Goal: Task Accomplishment & Management: Use online tool/utility

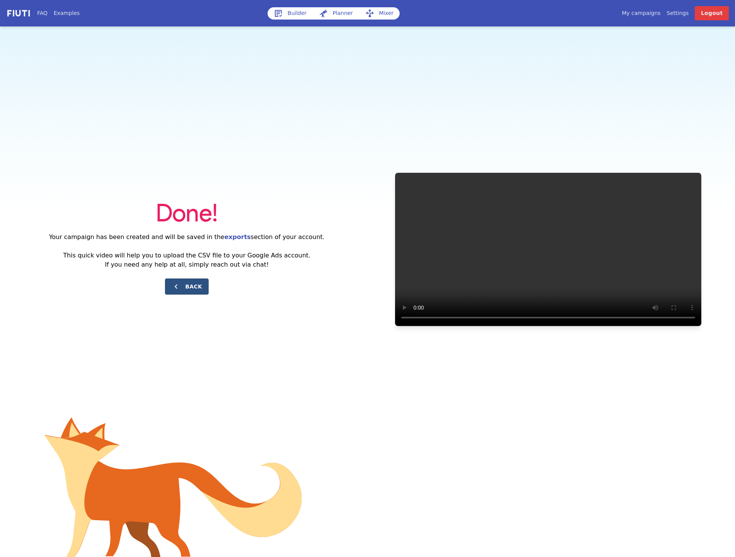
click at [198, 289] on button "Back" at bounding box center [187, 286] width 44 height 16
click at [301, 13] on link "Builder" at bounding box center [290, 13] width 45 height 12
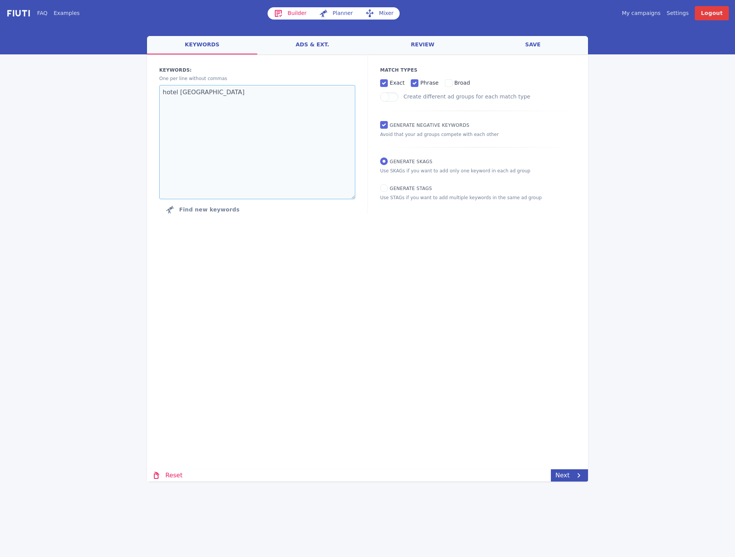
click at [214, 97] on textarea "hotel schwäbisch hall wellnesshotel schwäbisch hall" at bounding box center [257, 142] width 196 height 114
paste textarea "natürlich hell fügen"
type textarea "natürlich hell fügen"
click at [450, 286] on div "Loading... Loading Keywords: Ad groups: One per line without commas natürlich h…" at bounding box center [367, 221] width 441 height 334
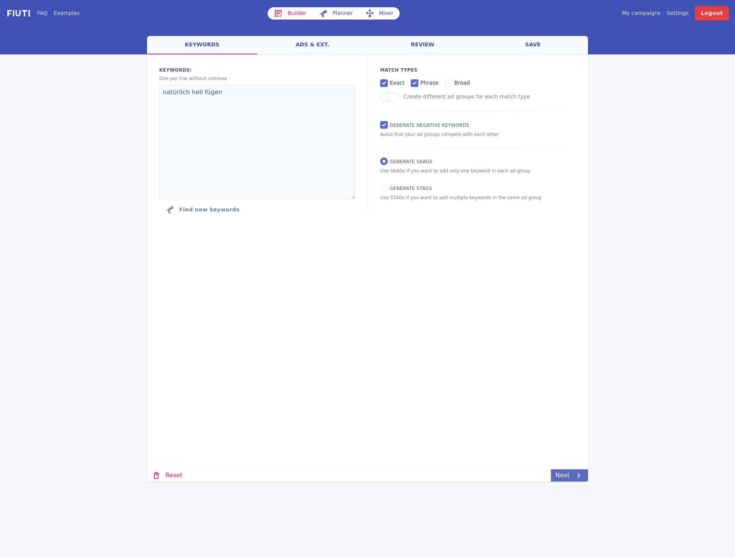
click at [574, 474] on icon at bounding box center [578, 475] width 9 height 9
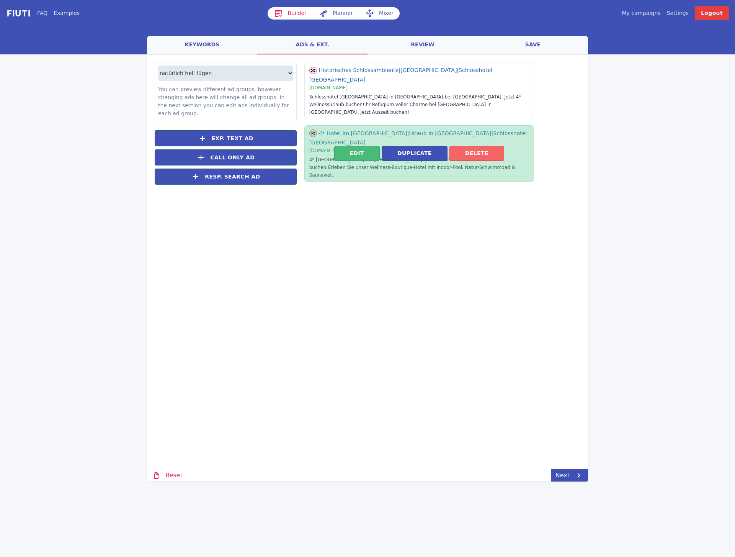
click at [479, 146] on button "Delete" at bounding box center [476, 153] width 55 height 15
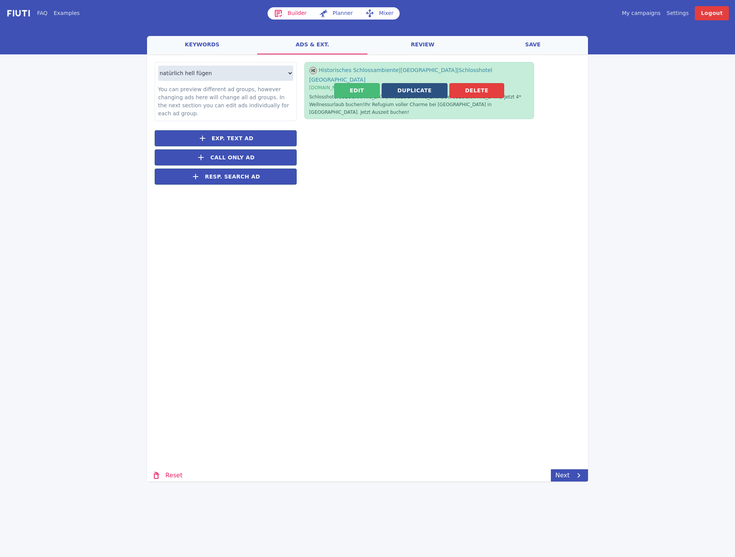
click at [401, 84] on button "Duplicate" at bounding box center [415, 90] width 66 height 15
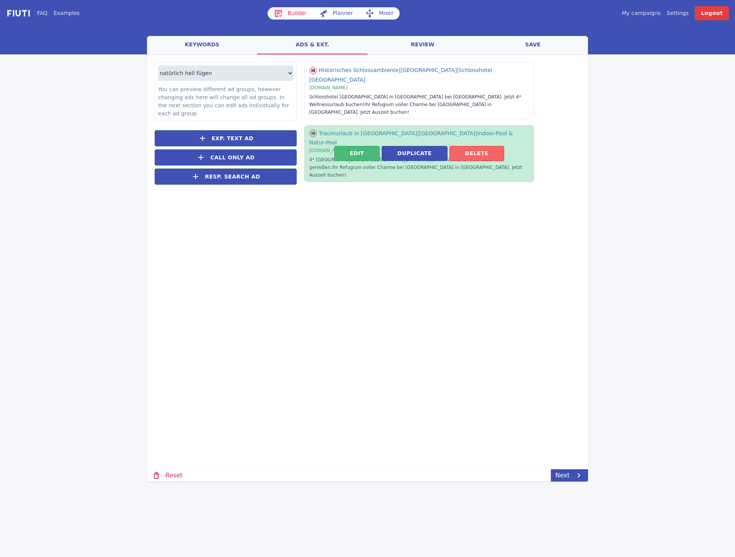
click at [485, 146] on button "Delete" at bounding box center [476, 153] width 55 height 15
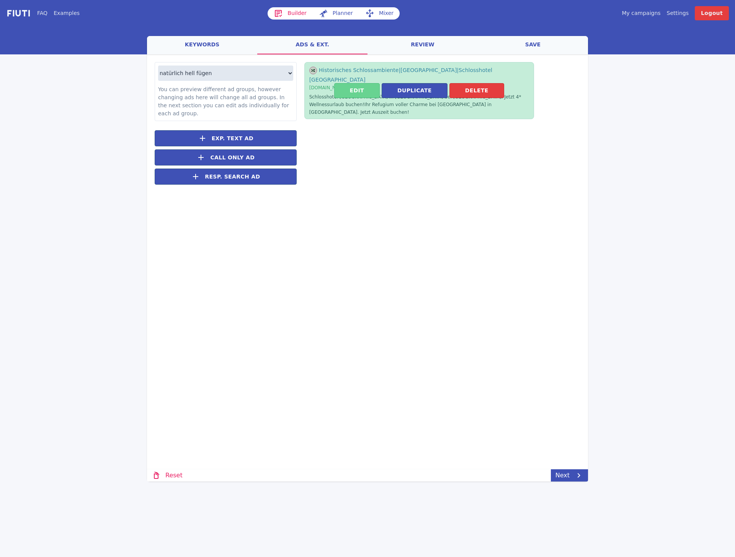
click at [371, 85] on button "Edit" at bounding box center [357, 90] width 46 height 15
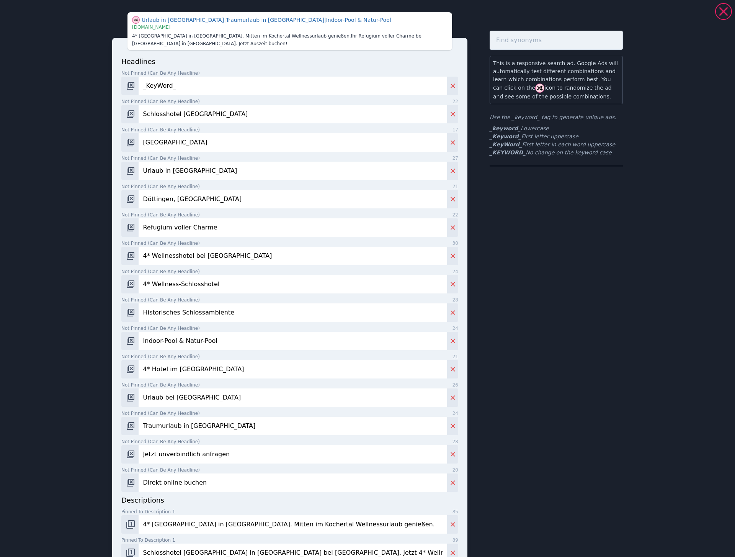
click at [155, 113] on input "Schlosshotel Döttingen" at bounding box center [293, 114] width 309 height 18
paste input "HELL Camping & Aparthotel"
click at [140, 109] on input "HELL Camping & Aparthotel" at bounding box center [293, 114] width 309 height 18
type input "HELL Camping & Aparthotel"
drag, startPoint x: 126, startPoint y: 111, endPoint x: 129, endPoint y: 100, distance: 11.3
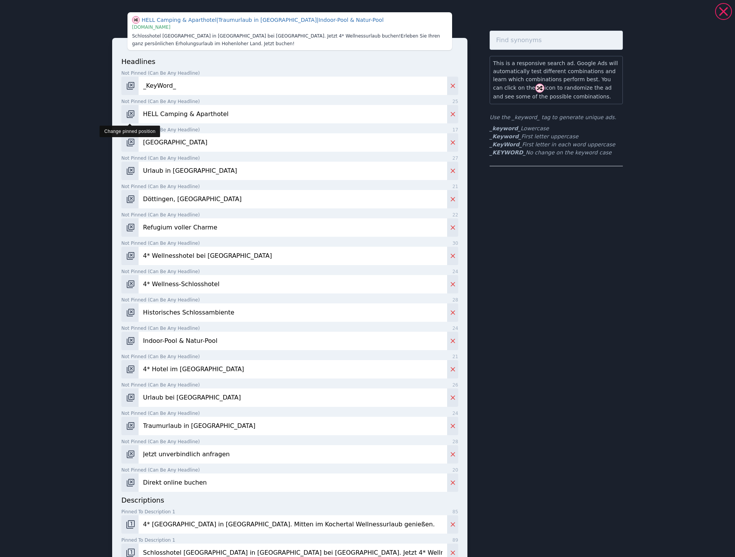
click at [126, 110] on img "Change pinned position" at bounding box center [130, 113] width 9 height 9
click at [129, 83] on img "Change pinned position" at bounding box center [130, 85] width 9 height 9
click at [168, 140] on input "Schloss Döttingen" at bounding box center [293, 142] width 309 height 18
paste input "HELL Aparthotel & 5* Camping"
type input "HELL Aparthotel & 5* Camping"
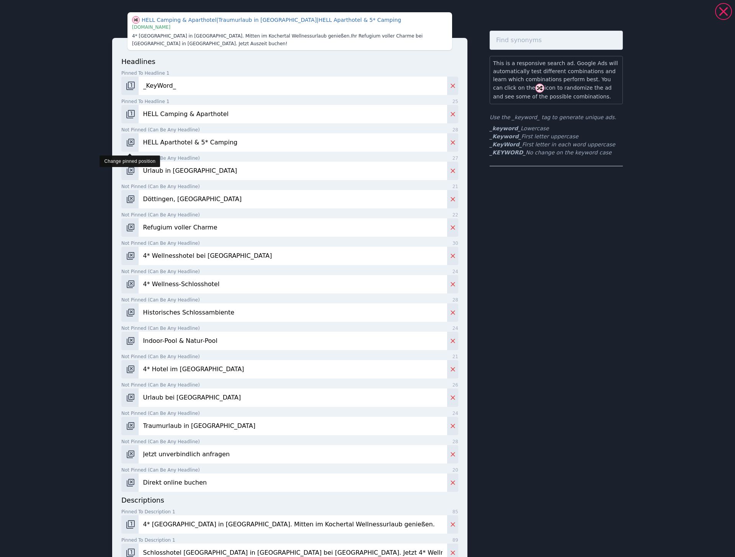
click at [125, 145] on button "Change pinned position" at bounding box center [129, 142] width 17 height 18
click at [168, 174] on input "Urlaub in Baden Württemberg" at bounding box center [293, 171] width 309 height 18
paste input "HELL, Fügen in the Zillertal"
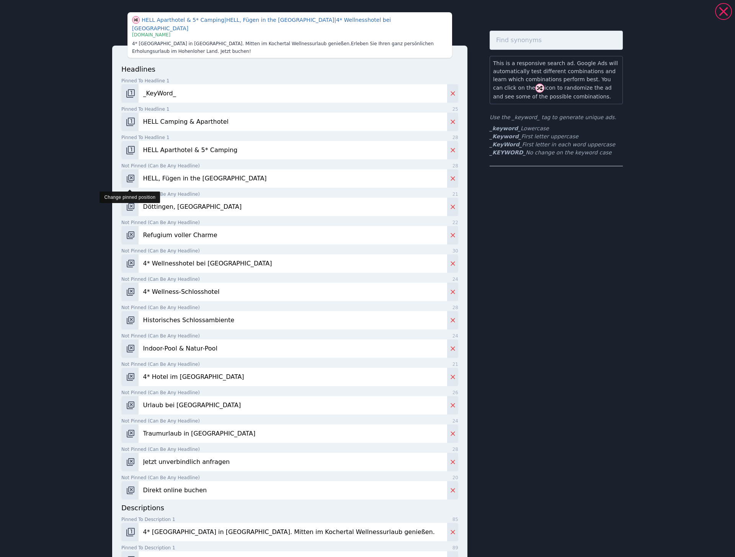
type input "HELL, Fügen in the Zillertal"
click at [132, 174] on img "Change pinned position" at bounding box center [130, 178] width 9 height 9
click at [155, 198] on input "Döttingen, Braunsbach" at bounding box center [293, 207] width 309 height 18
paste input "Freedom and comfort combined"
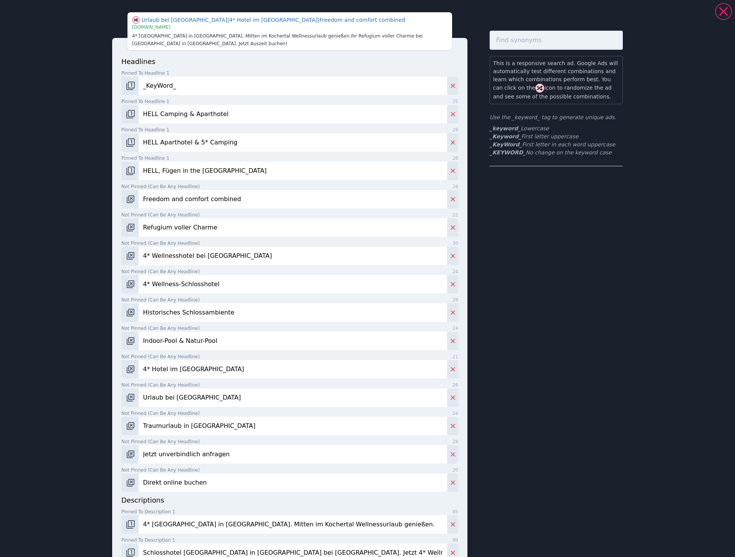
type input "Freedom and comfort combined"
click at [120, 203] on div "headlines Pinned to headline 1 9 _KeyWord_ Pinned to headline 1 25 HELL Camping…" at bounding box center [289, 344] width 355 height 613
click at [126, 199] on img "Change pinned position" at bounding box center [130, 198] width 9 height 9
click at [159, 225] on input "Refugium voller Charme" at bounding box center [293, 227] width 309 height 18
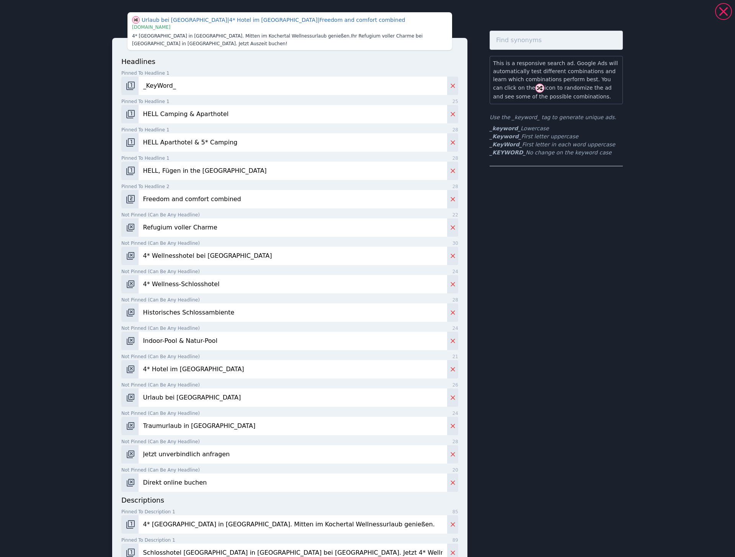
paste input "Dream holiday in the Zillertal"
type input "Dream holiday in the Zillertal"
click at [128, 228] on img "Change pinned position" at bounding box center [130, 227] width 9 height 9
click at [155, 258] on input "4* Wellnesshotel bei Heilbronn" at bounding box center [293, 256] width 309 height 18
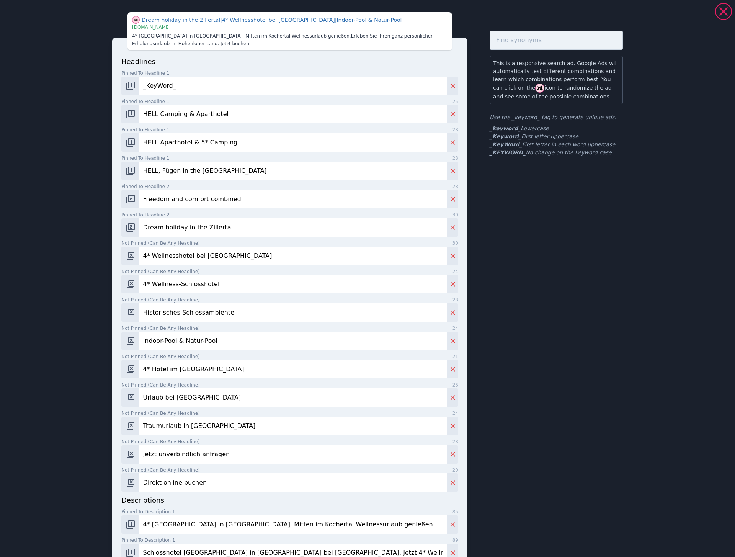
click at [155, 258] on input "4* Wellnesshotel bei Heilbronn" at bounding box center [293, 256] width 309 height 18
paste input "Sustainable holidays in Tyrol"
type input "Sustainable holidays in Tyrol"
click at [125, 259] on button "Change pinned position" at bounding box center [129, 256] width 17 height 18
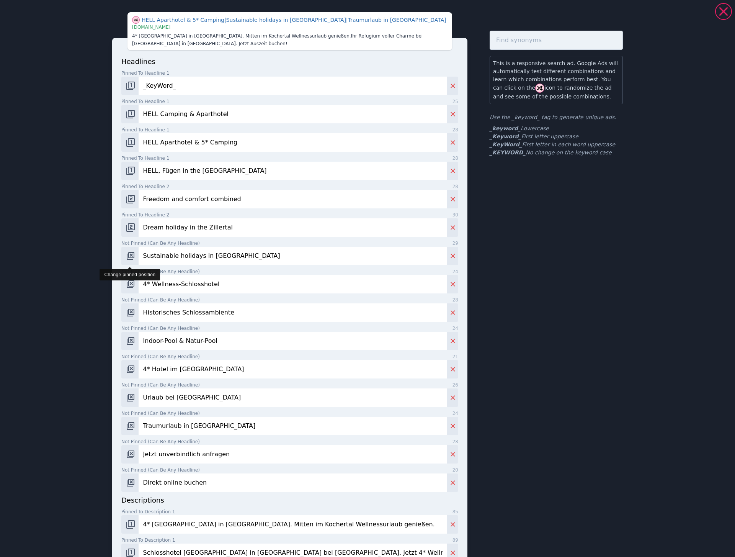
click at [126, 258] on img "Change pinned position" at bounding box center [130, 255] width 9 height 9
click at [168, 281] on input "4* Wellness-Schlosshotel" at bounding box center [293, 284] width 309 height 18
paste input "Your green feel-good oasis"
type input "Your green feel-good oasis"
click at [130, 285] on img "Change pinned position" at bounding box center [130, 283] width 9 height 9
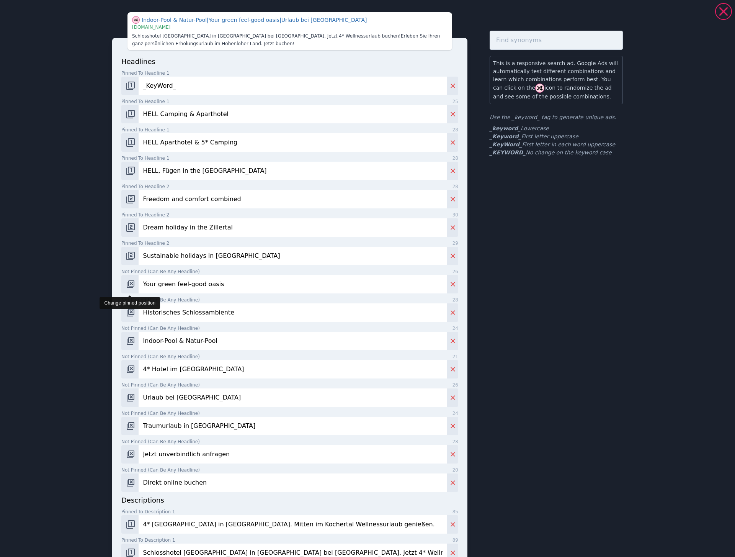
click at [130, 285] on img "Change pinned position" at bounding box center [130, 283] width 9 height 9
click at [126, 280] on img "Change pinned position" at bounding box center [130, 283] width 9 height 9
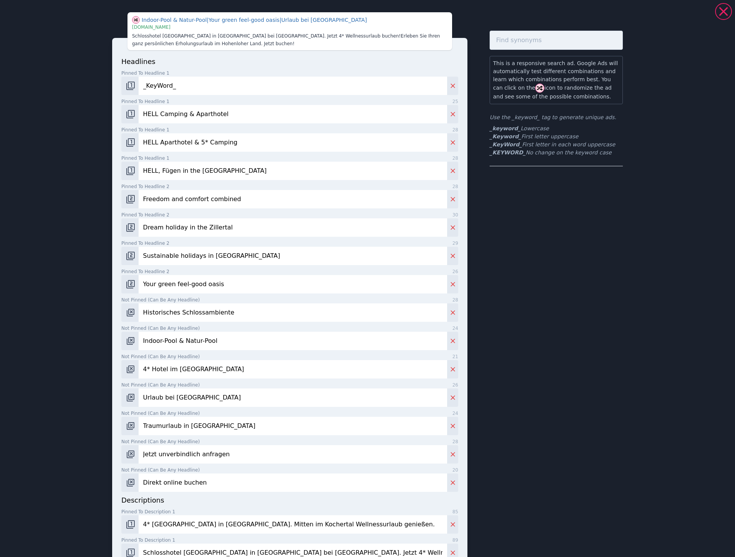
click at [198, 317] on input "Historisches Schlossambiente" at bounding box center [293, 312] width 309 height 18
click at [197, 317] on input "Historisches Schlossambiente" at bounding box center [293, 312] width 309 height 18
paste input "olidays in Fügen, Zillertal"
type input "Holidays in Fügen, Zillertal"
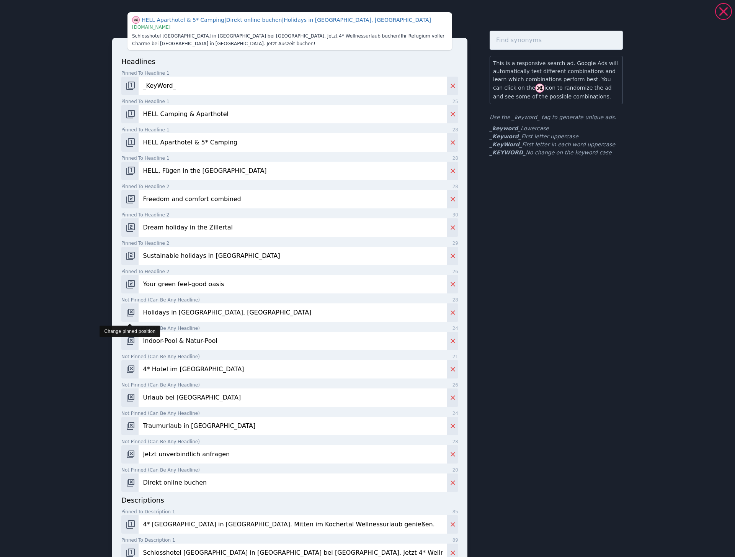
click at [126, 315] on img "Change pinned position" at bounding box center [130, 312] width 9 height 9
click at [162, 345] on input "Indoor-Pool & Natur-Pool" at bounding box center [293, 341] width 309 height 18
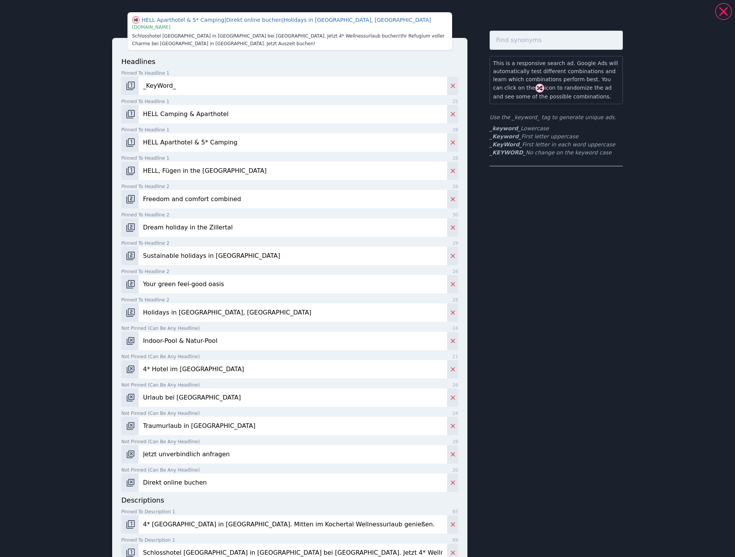
click at [162, 345] on input "Indoor-Pool & Natur-Pool" at bounding box center [293, 341] width 309 height 18
paste input "Camping & Aparthote"
type input "Camping & Aparthotel"
click at [176, 371] on input "4* Hotel im Kochertal" at bounding box center [293, 369] width 309 height 18
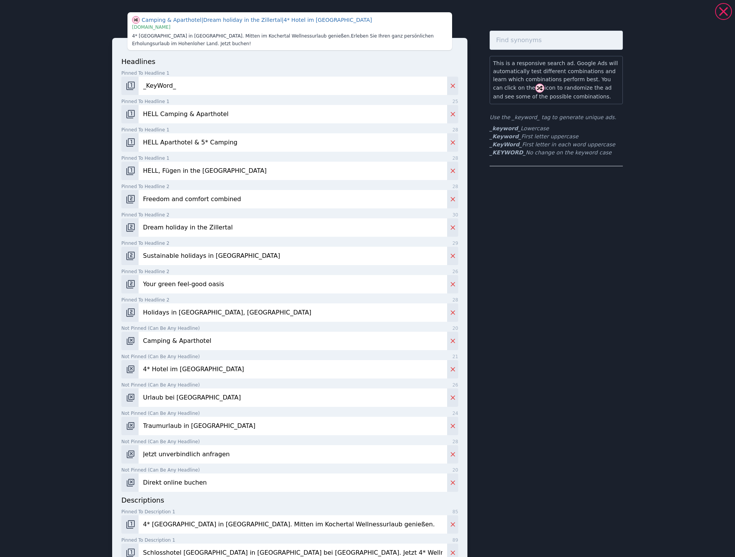
paste input "Hotel, Fügen, Zill"
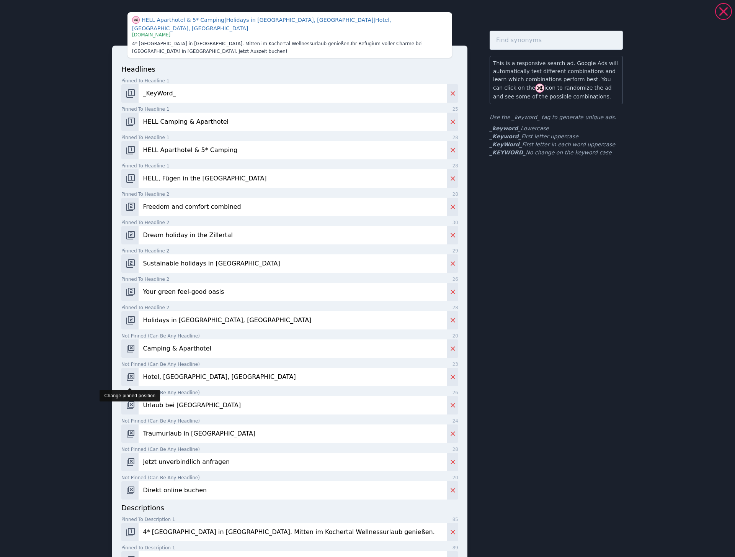
type input "Hotel, Fügen, Zillertal"
click at [129, 372] on img "Change pinned position" at bounding box center [130, 376] width 9 height 9
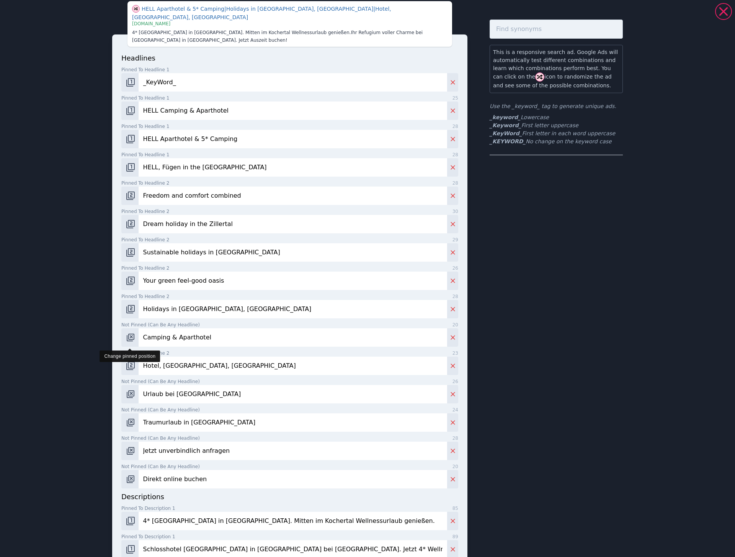
click at [131, 328] on button "Change pinned position" at bounding box center [129, 337] width 17 height 18
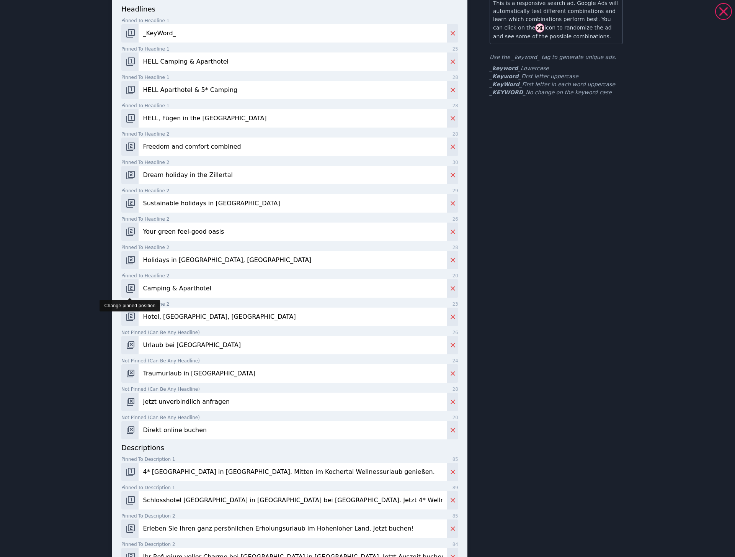
scroll to position [49, 0]
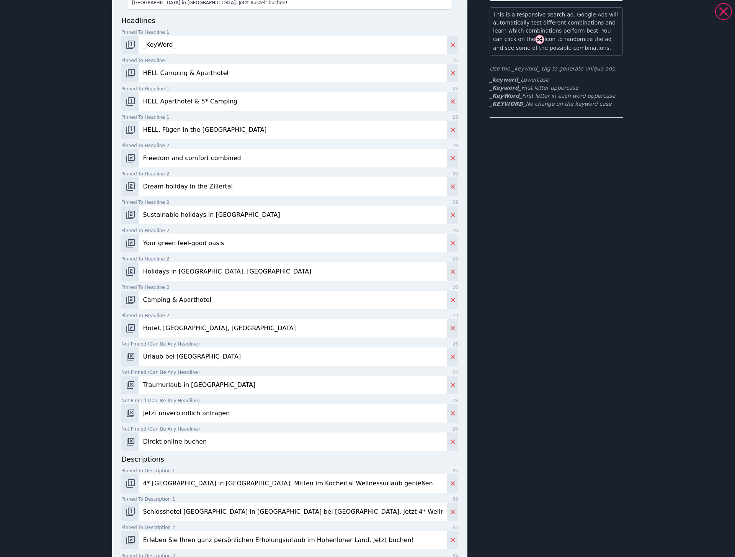
click at [149, 329] on input "Hotel, Fügen, Zillertal" at bounding box center [293, 328] width 309 height 18
click at [146, 347] on input "Urlaub bei Schwäbisch Hall" at bounding box center [293, 356] width 309 height 18
click at [147, 347] on input "Urlaub bei Schwäbisch Hall" at bounding box center [293, 356] width 309 height 18
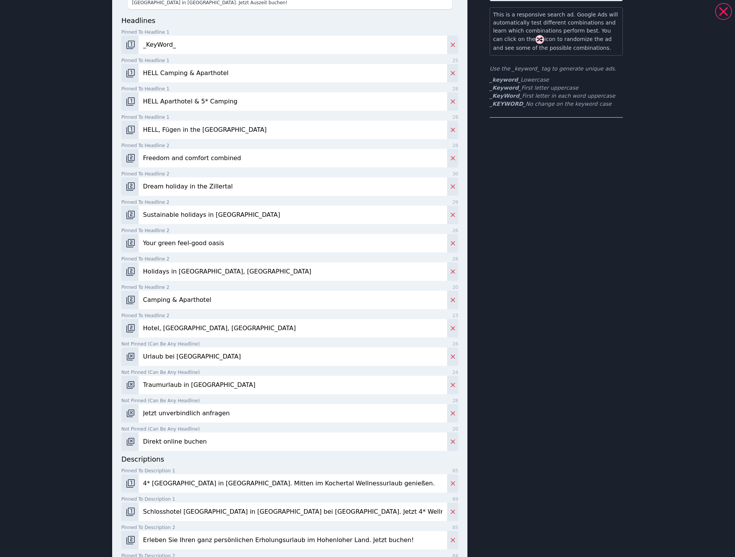
paste input "Eco-friendly escape in Tyro"
type input "Eco-friendly escape in Tyrol"
click at [124, 350] on button "Change pinned position" at bounding box center [129, 356] width 17 height 18
click at [172, 379] on input "Traumurlaub in Hohenlohe" at bounding box center [293, 385] width 309 height 18
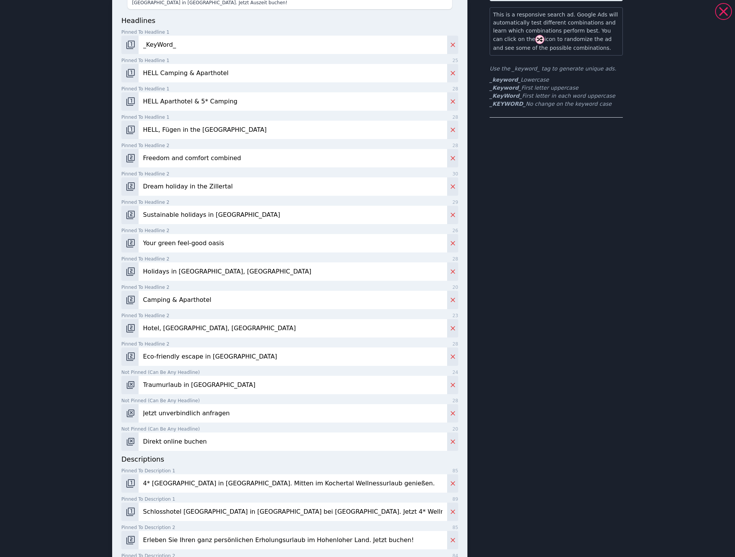
click at [172, 379] on input "Traumurlaub in Hohenlohe" at bounding box center [293, 385] width 309 height 18
paste input "Book directly onlin"
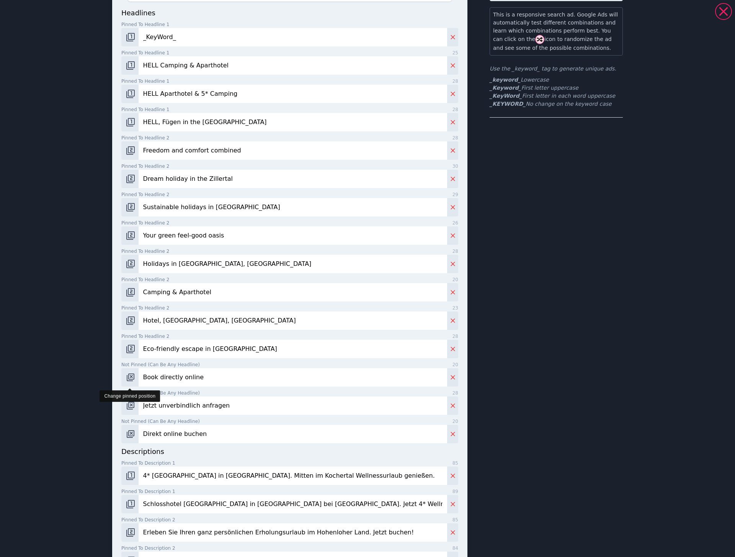
type input "Book directly online"
click at [133, 376] on img "Change pinned position" at bounding box center [130, 377] width 9 height 9
click at [132, 408] on img "Change pinned position" at bounding box center [130, 405] width 9 height 9
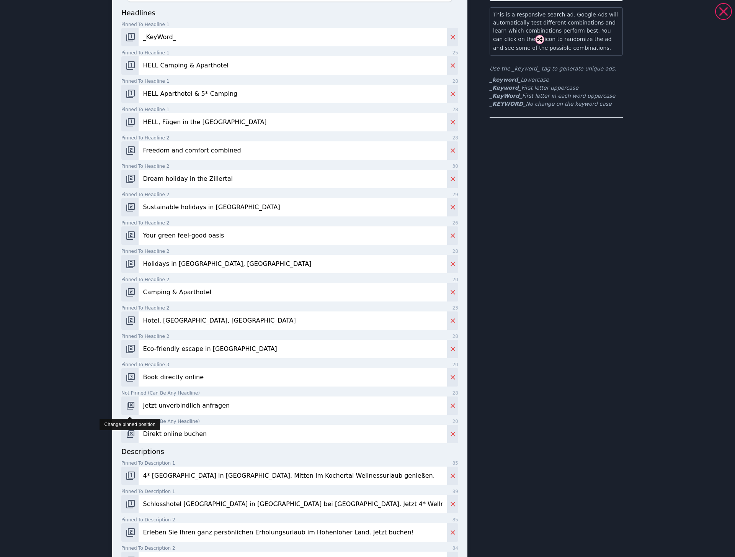
click at [132, 408] on img "Change pinned position" at bounding box center [130, 405] width 9 height 9
click at [131, 408] on img "Change pinned position" at bounding box center [130, 405] width 9 height 9
click at [133, 435] on img "Change pinned position" at bounding box center [130, 433] width 9 height 9
click at [132, 435] on img "Change pinned position" at bounding box center [130, 433] width 9 height 9
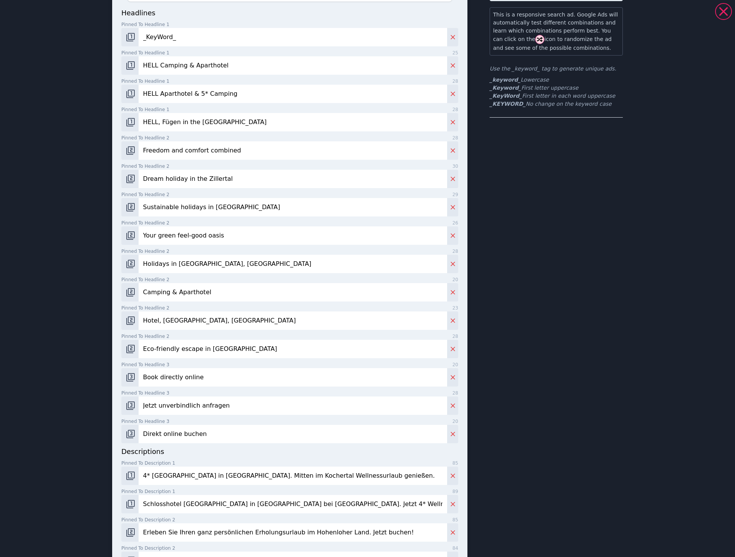
click at [206, 409] on input "Jetzt unverbindlich anfragen" at bounding box center [293, 405] width 309 height 18
paste input "EU Ecolabel certified"
type input "EU Ecolabel certified"
click at [212, 432] on input "Direkt online buchen" at bounding box center [293, 434] width 309 height 18
paste input "Request without obligation now"
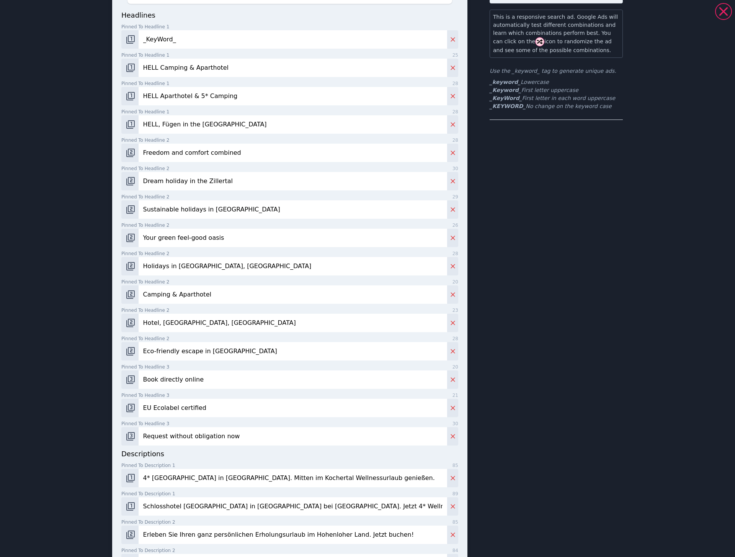
scroll to position [158, 0]
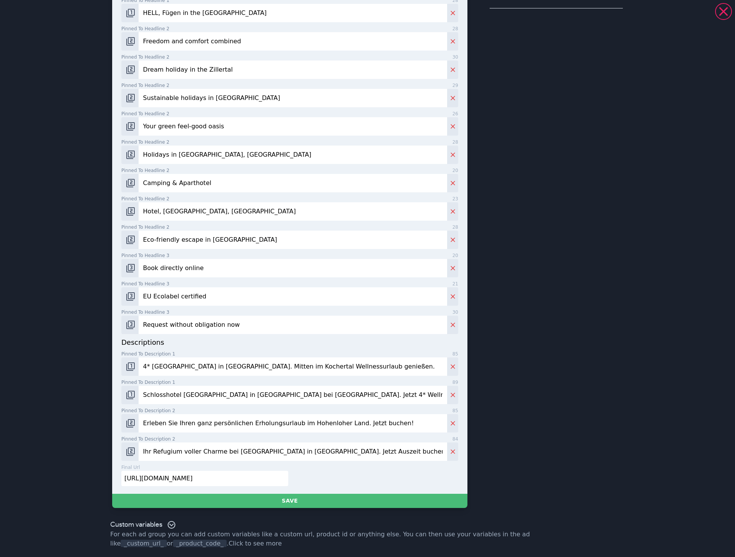
type input "Request without obligation now"
click at [213, 369] on input "4* Schlosshotel Döttingen in Braunsbach. Mitten im Kochertal Wellnessurlaub gen…" at bounding box center [293, 366] width 309 height 18
paste input "Natürlich HELL Aparthotel. Discover your EU Ecolabel-certified holiday home"
type input "Natürlich HELL Aparthotel. Discover your EU Ecolabel-certified holiday home."
click at [149, 400] on input "Schlosshotel Döttingen in Braunsbach bei Schwäbisch Hall. Jetzt 4* Wellnessurla…" at bounding box center [293, 395] width 309 height 18
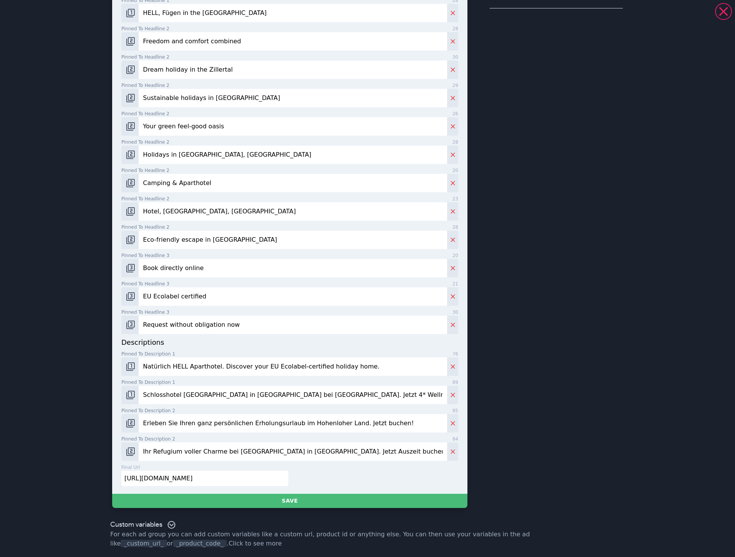
paste input "Holidays with panoramic views, pure nature, and plenty of space for the family."
type input "Holidays with panoramic views, pure nature, and plenty of space for the family."
click at [125, 394] on button "Change pinned position" at bounding box center [129, 395] width 17 height 18
click at [127, 395] on img "Change pinned position" at bounding box center [130, 394] width 9 height 9
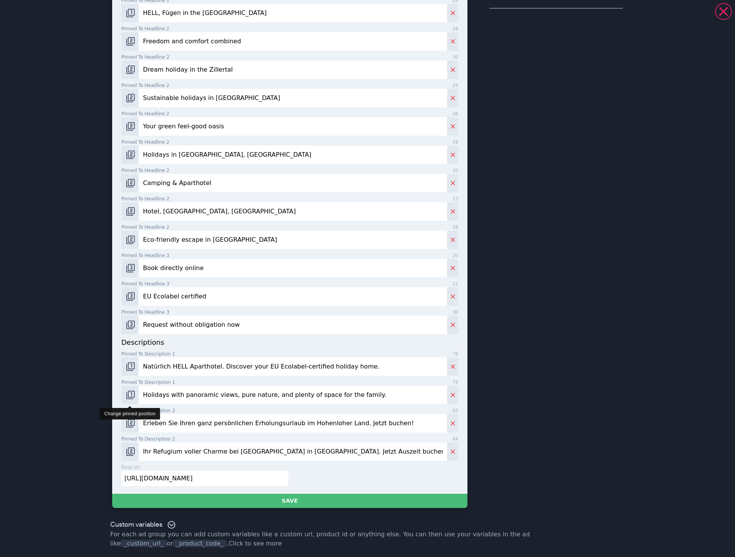
click at [127, 395] on img "Change pinned position" at bounding box center [130, 394] width 9 height 9
click at [136, 395] on button "Change pinned position" at bounding box center [129, 395] width 17 height 18
click at [178, 425] on input "Erleben Sie Ihren ganz persönlichen Erholungsurlaub im Hohenloher Land. Jetzt b…" at bounding box center [293, 423] width 309 height 18
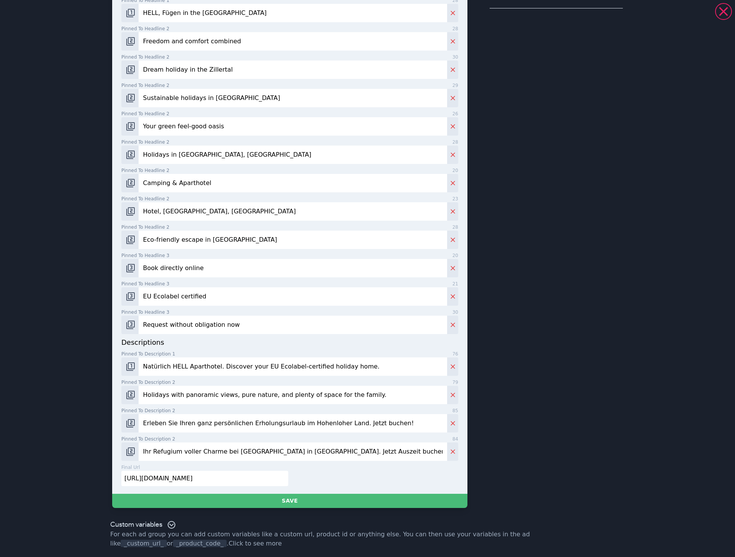
paste input "Stylish apartments and garden lodges, as well as a 5* eco-campsite, are waiting…"
type input "Stylish apartments and garden lodges, as well as a 5* eco-campsite, are waiting…"
click at [167, 449] on input "Ihr Refugium voller Charme bei Heilbronn in Baden-Württemberg. Jetzt Auszeit bu…" at bounding box center [293, 451] width 309 height 18
paste input "Spacious apartments with panoramic views and a feel-good atmosphere."
type input "Spacious apartments with panoramic views and a feel-good atmosphere."
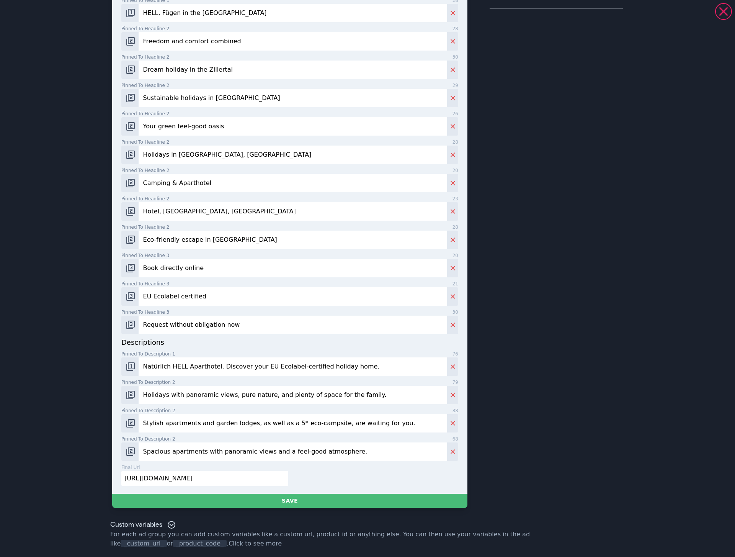
click at [227, 477] on input "https://urlaub.schloss-doettingen.de/de/baden-wuerttemberg" at bounding box center [204, 478] width 167 height 15
paste input "ferienresort.hell-tirol.at/en/camping-aparthotel"
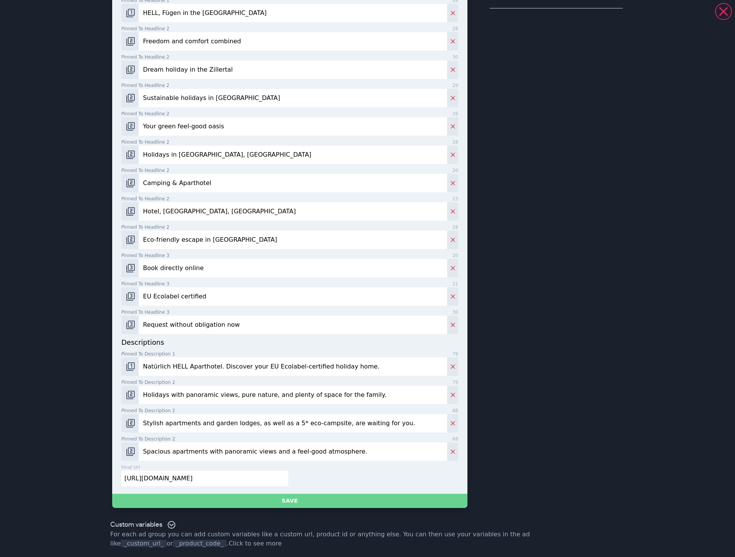
type input "https://ferienresort.hell-tirol.at/en/camping-aparthotel"
click at [230, 497] on button "Save" at bounding box center [289, 500] width 355 height 14
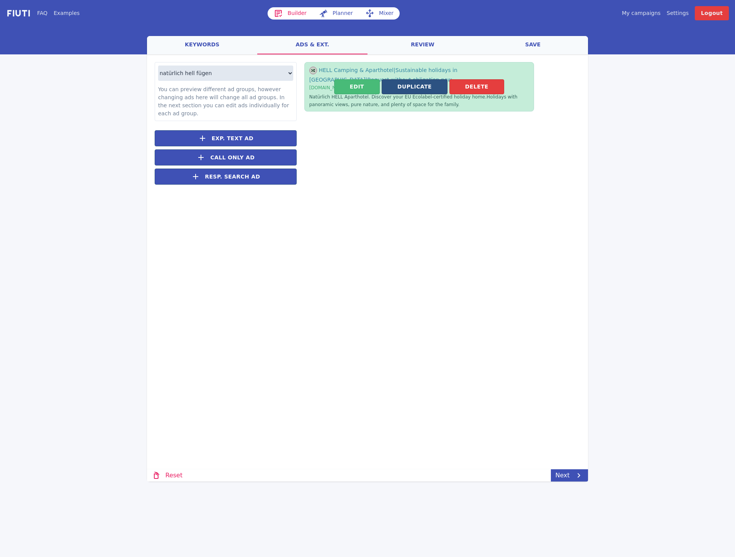
click at [415, 90] on button "Duplicate" at bounding box center [415, 86] width 66 height 15
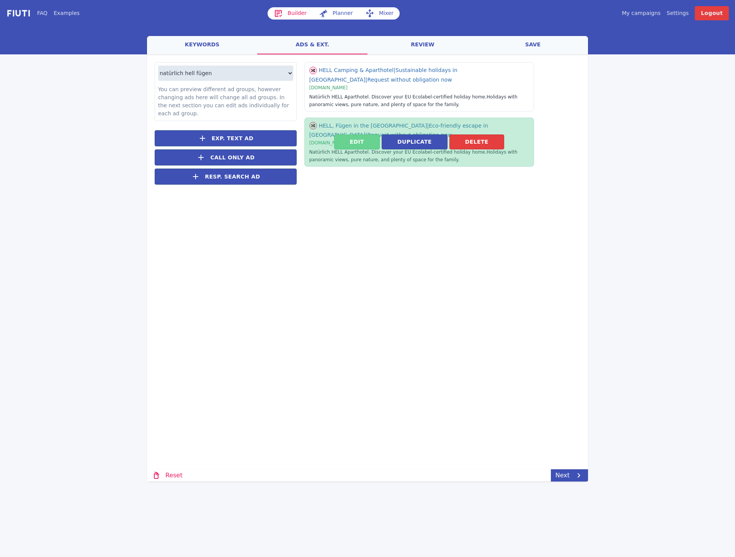
click at [374, 149] on button "Edit" at bounding box center [357, 141] width 46 height 15
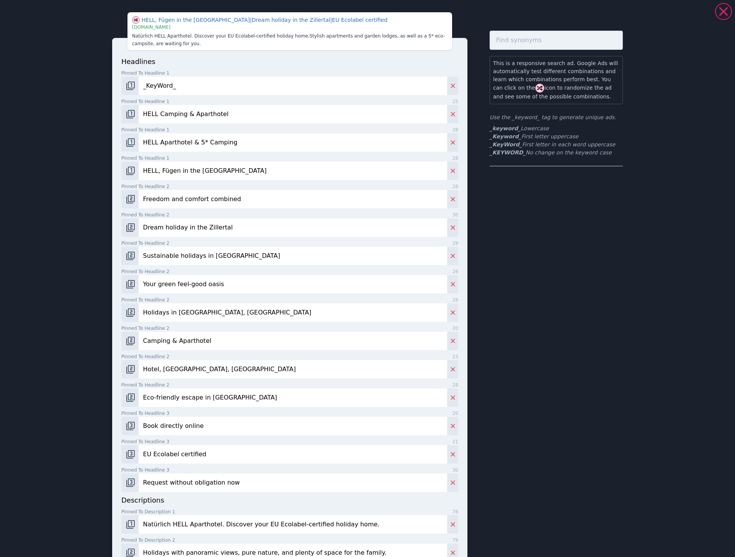
scroll to position [158, 0]
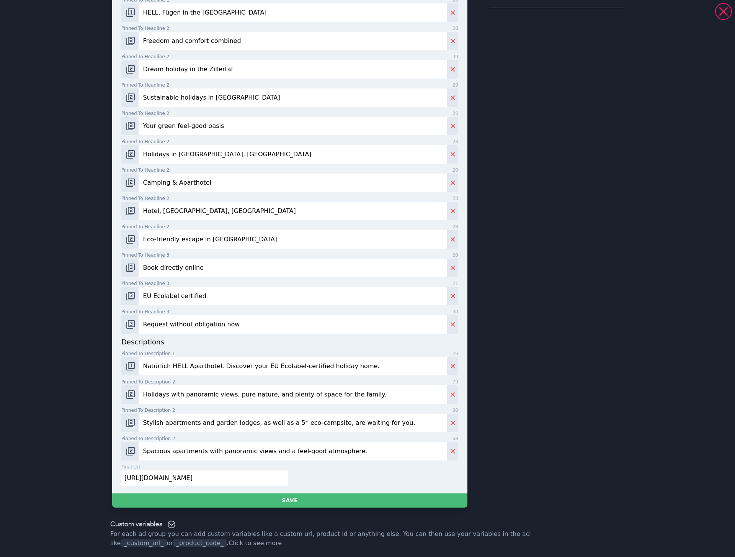
click at [179, 367] on input "Natürlich HELL Aparthotel. Discover your EU Ecolabel-certified holiday home." at bounding box center [293, 366] width 309 height 18
paste input "Feel the freedom and comfort of sustainable relaxation at the Aparthotel Natürl…"
type input "Feel the freedom and comfort of sustainable relaxation at the Aparthotel Natürl…"
click at [265, 387] on input "Holidays with panoramic views, pure nature, and plenty of space for the family." at bounding box center [293, 394] width 309 height 18
click at [265, 391] on input "Holidays with panoramic views, pure nature, and plenty of space for the family." at bounding box center [293, 394] width 309 height 18
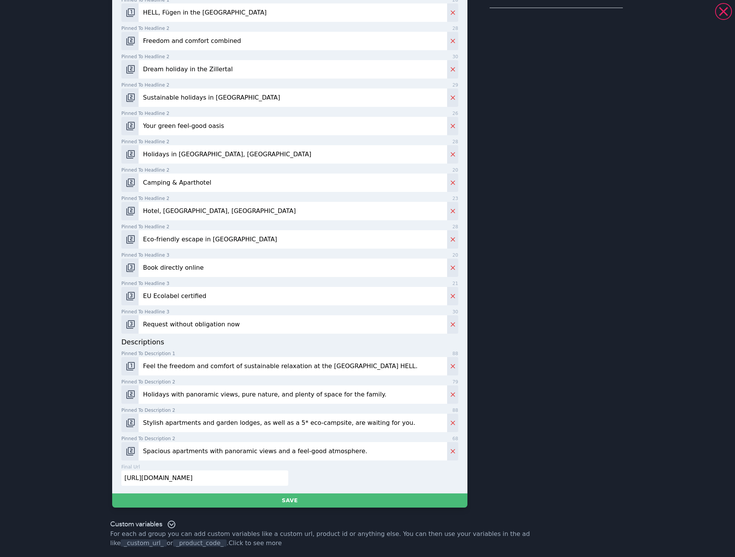
paste input "Aparthotel and garden lodges: boutique chic & garden charm combined in Fügen"
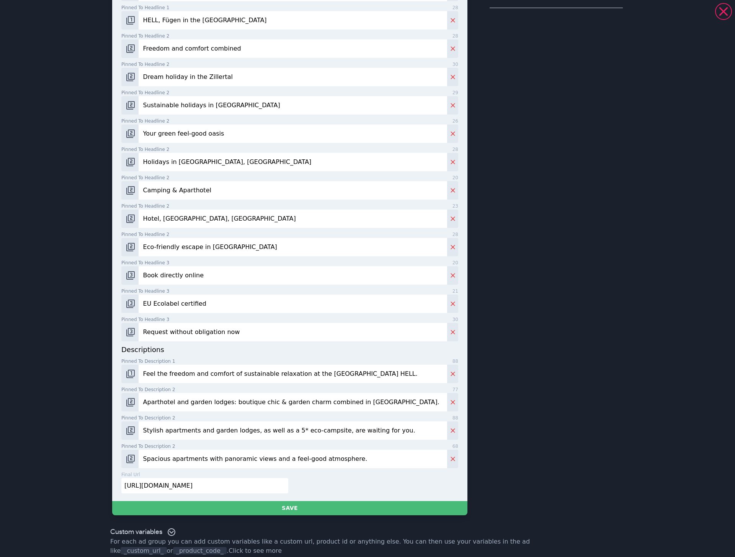
type input "Aparthotel and garden lodges: boutique chic & garden charm combined in Fügen."
click at [203, 425] on input "Stylish apartments and garden lodges, as well as a 5* eco-campsite, are waiting…" at bounding box center [293, 430] width 309 height 18
paste input "Discover our apartments and garden lodges with unique flair. Book now!"
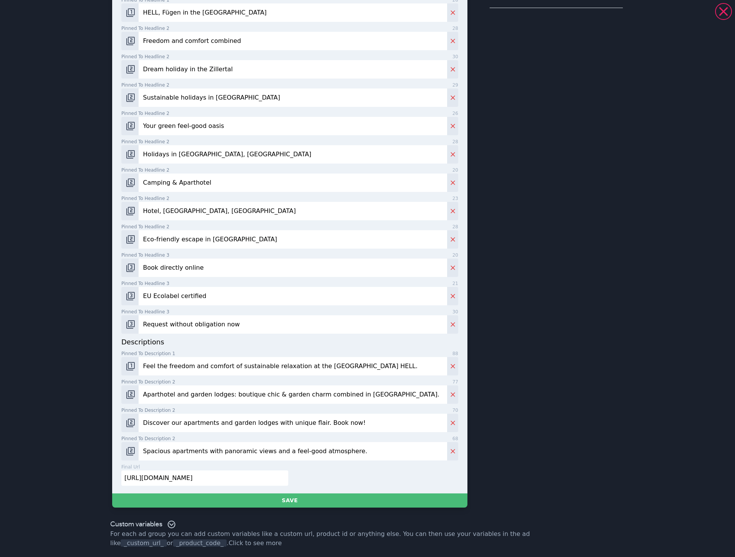
type input "Discover our apartments and garden lodges with unique flair. Book now!"
click at [224, 454] on input "Spacious apartments with panoramic views and a feel-good atmosphere." at bounding box center [293, 451] width 309 height 18
paste input "Experience stylish living comfort with a green soul in the heart of the Zillert…"
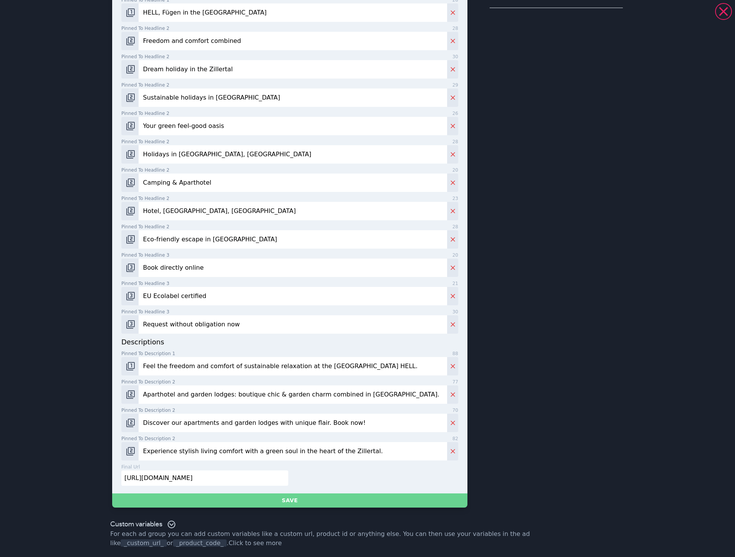
type input "Experience stylish living comfort with a green soul in the heart of the Zillert…"
click at [261, 502] on button "Save" at bounding box center [289, 500] width 355 height 14
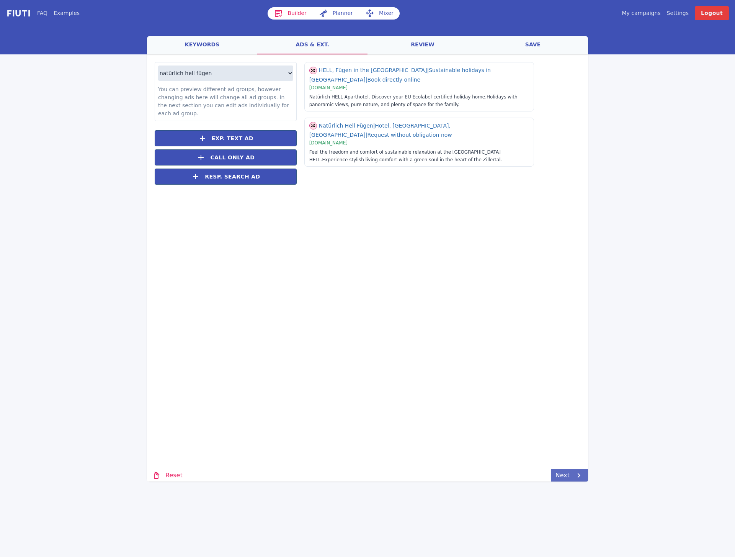
click at [553, 474] on link "Next" at bounding box center [569, 475] width 37 height 12
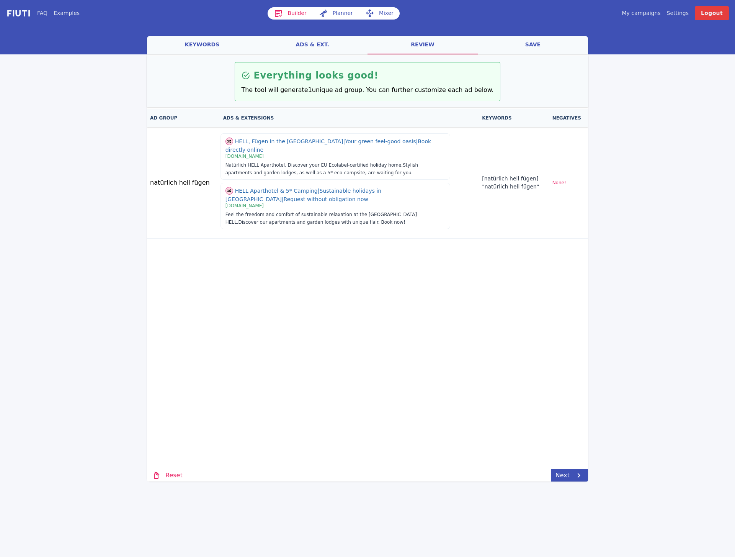
click at [519, 438] on div "welcome keywords ads & ext. review save Loading... Loading Everything looks goo…" at bounding box center [367, 258] width 441 height 445
click at [574, 475] on icon at bounding box center [578, 475] width 9 height 9
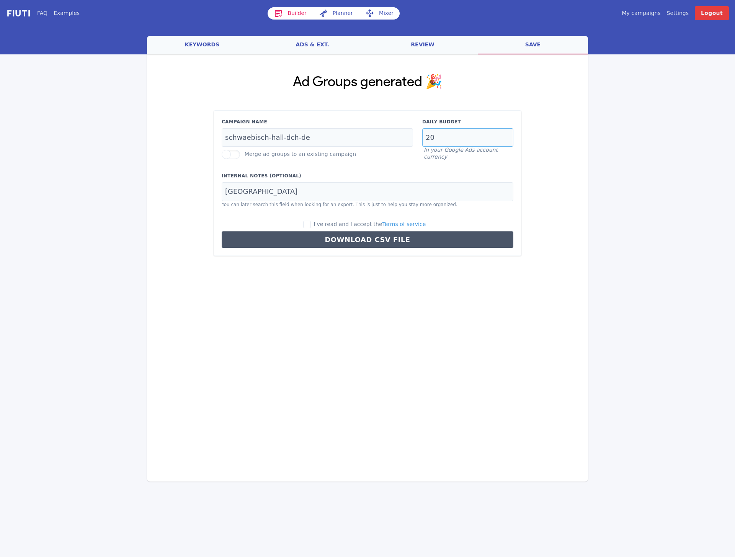
click at [458, 138] on input "20" at bounding box center [467, 137] width 91 height 19
type input "0.5"
click at [286, 142] on input "schwaebisch-hall-dch-de" at bounding box center [317, 137] width 191 height 19
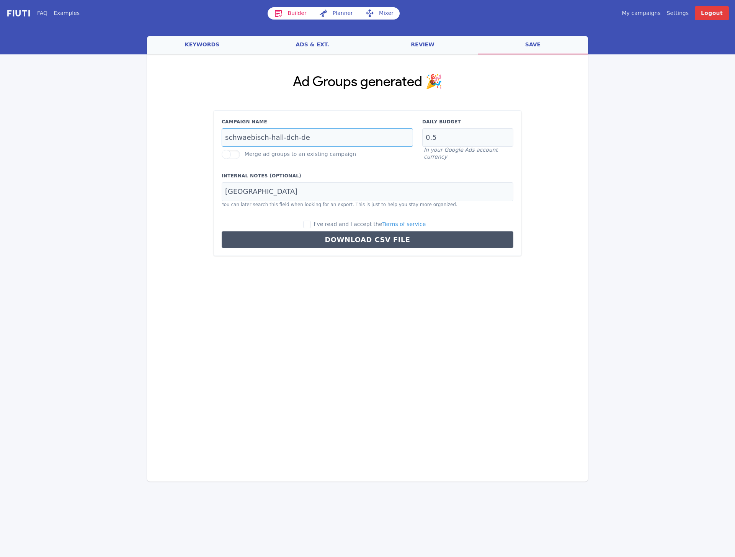
click at [286, 142] on input "schwaebisch-hall-dch-de" at bounding box center [317, 137] width 191 height 19
type input "brand-benelux-en"
type input "Natürlich Hell Fügen"
click at [311, 224] on input "I've read and I accept the Terms of service" at bounding box center [307, 225] width 8 height 8
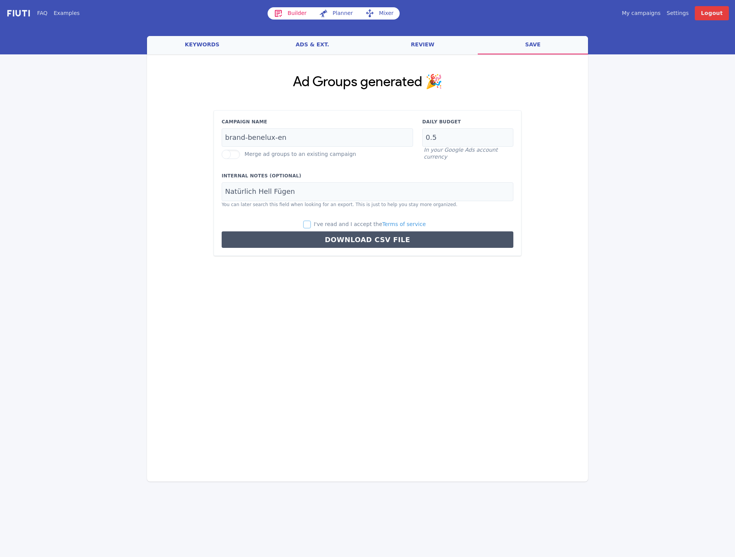
checkbox input "true"
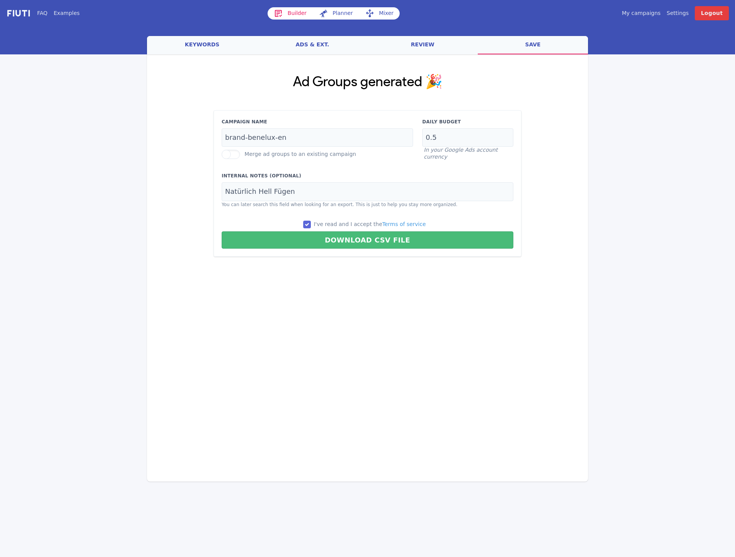
drag, startPoint x: 310, startPoint y: 274, endPoint x: 327, endPoint y: 258, distance: 22.8
click at [310, 272] on div "Loading... Loading Ad Groups generated 🎉 Campaign Name brand-benelux-en Merge a…" at bounding box center [367, 221] width 441 height 334
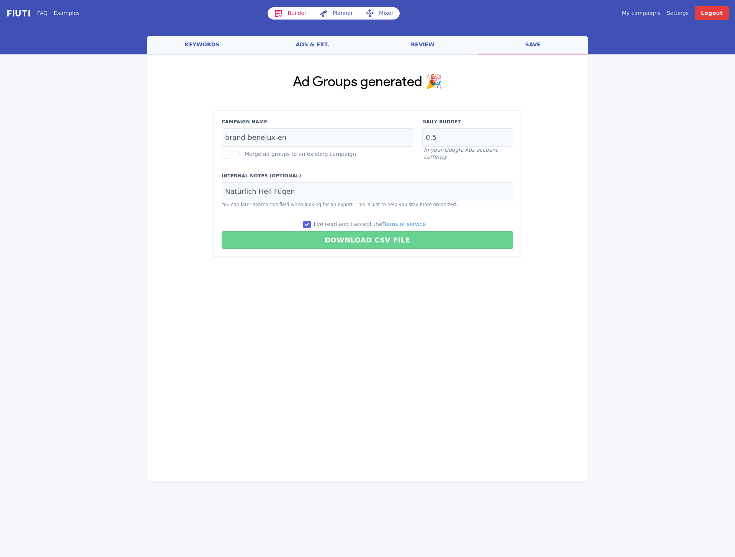
click at [340, 243] on button "Download CSV File" at bounding box center [368, 239] width 292 height 17
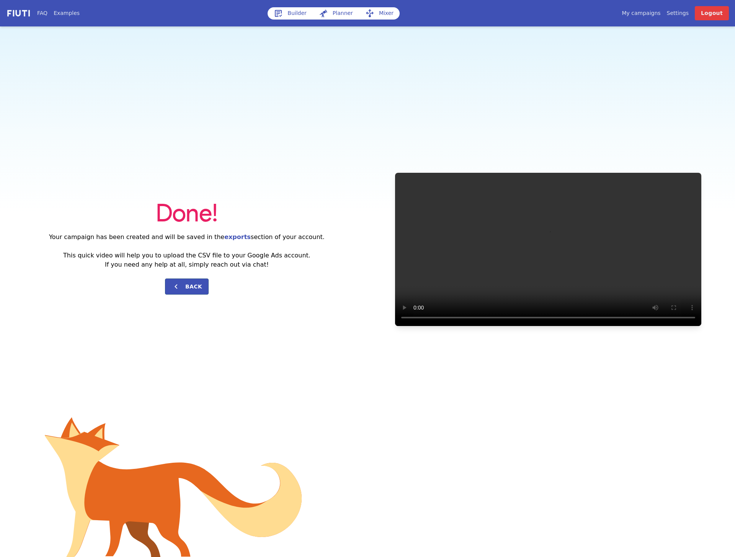
click at [333, 118] on div "Done! Your campaign has been created and will be saved in the exports section o…" at bounding box center [367, 248] width 735 height 445
